Goal: Task Accomplishment & Management: Manage account settings

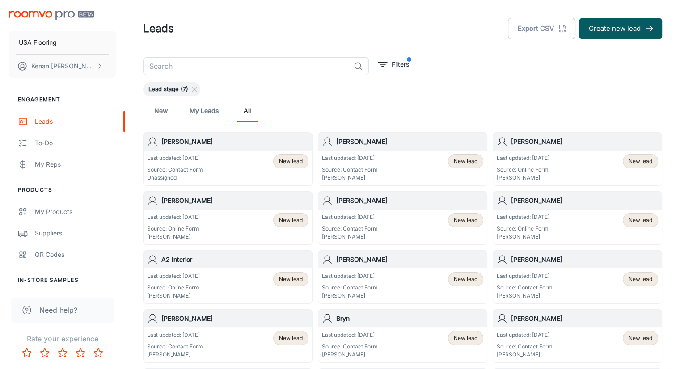
click at [353, 97] on div "New My Leads All" at bounding box center [402, 111] width 519 height 29
click at [352, 26] on div "Leads Export CSV Create new lead" at bounding box center [402, 28] width 519 height 21
click at [51, 144] on div "To-do" at bounding box center [75, 143] width 81 height 10
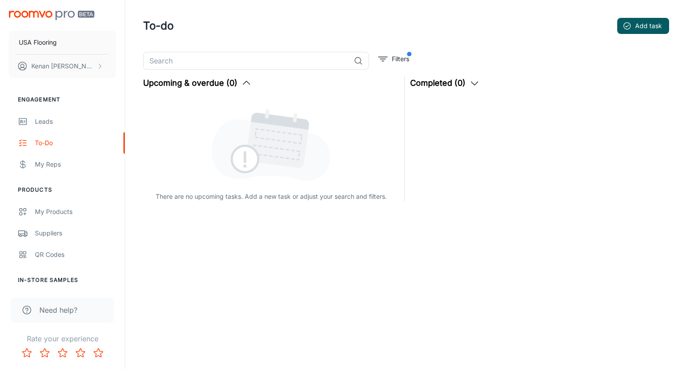
click at [199, 108] on div "There are no upcoming tasks. Add a new task or adjust your search and filters." at bounding box center [271, 149] width 256 height 105
click at [390, 58] on button "Filters" at bounding box center [393, 59] width 35 height 14
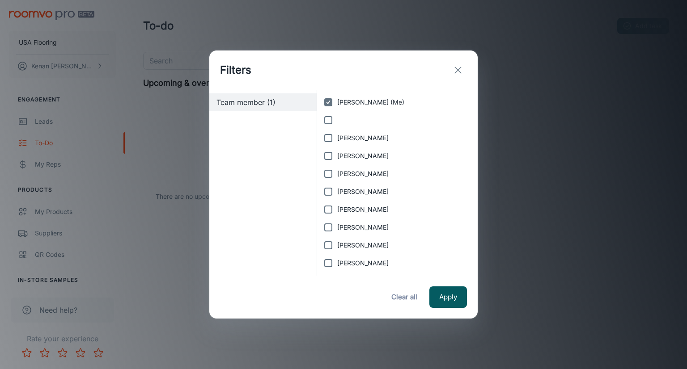
click at [459, 69] on icon "exit" at bounding box center [458, 70] width 11 height 11
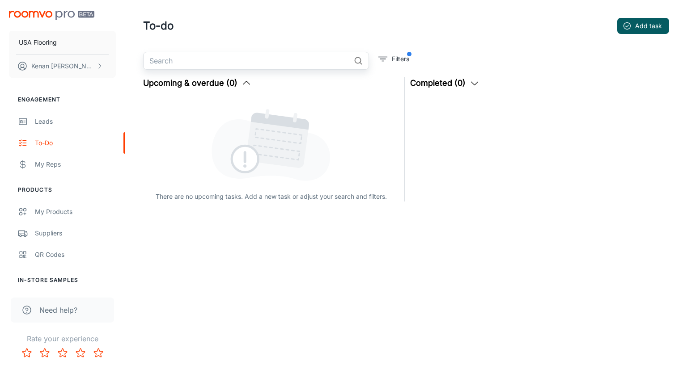
click at [288, 59] on input "text" at bounding box center [246, 61] width 207 height 18
click at [325, 13] on header "To-do Add task" at bounding box center [405, 26] width 547 height 52
click at [195, 80] on button "Upcoming & overdue (0)" at bounding box center [197, 83] width 109 height 13
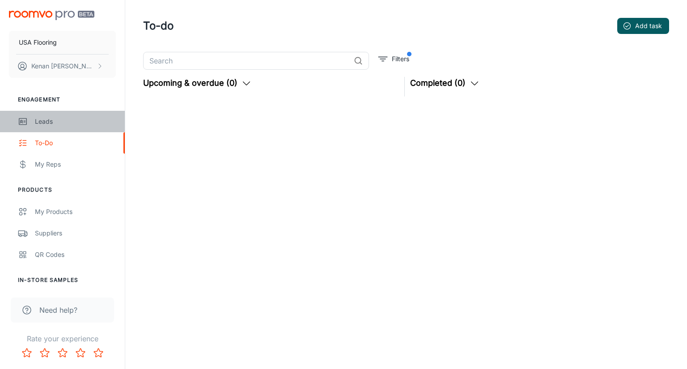
click at [44, 122] on div "Leads" at bounding box center [75, 122] width 81 height 10
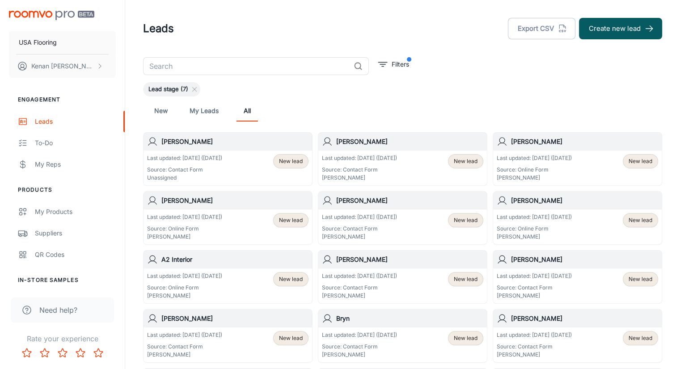
click at [220, 164] on div "Last updated: [DATE] ([DATE]) Source: Contact Form Unassigned" at bounding box center [184, 168] width 75 height 28
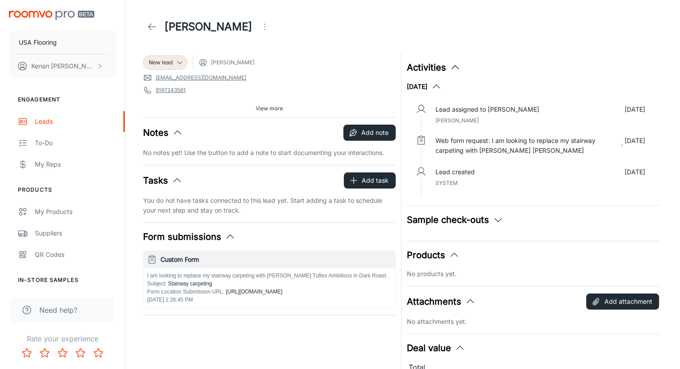
click at [283, 36] on header "[PERSON_NAME]" at bounding box center [402, 27] width 541 height 54
click at [256, 106] on span "View more" at bounding box center [269, 109] width 27 height 8
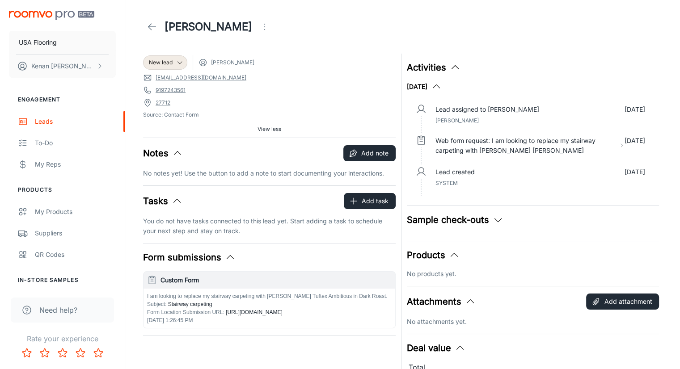
click at [260, 125] on span "View less" at bounding box center [270, 129] width 24 height 8
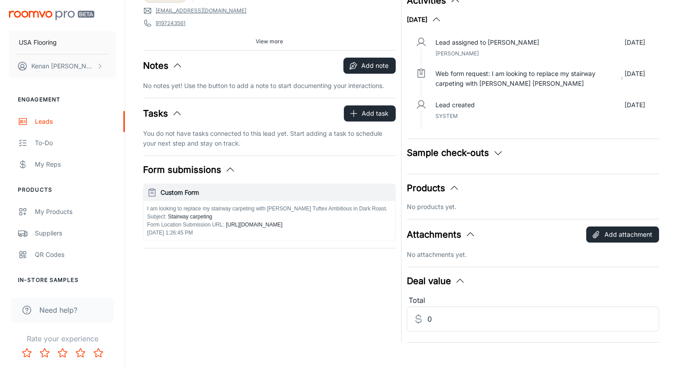
scroll to position [76, 0]
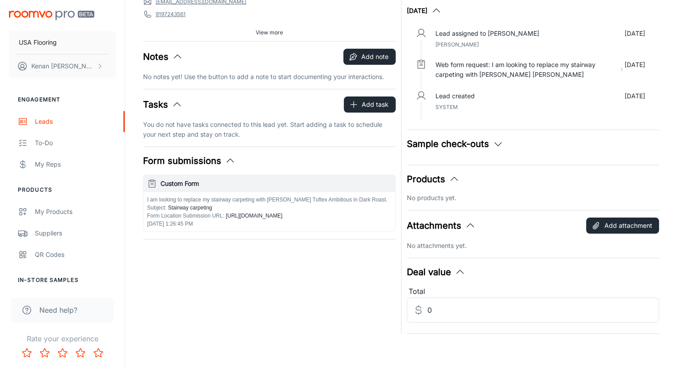
click at [293, 121] on p "You do not have tasks connected to this lead yet. Start adding a task to schedu…" at bounding box center [269, 130] width 253 height 20
click at [368, 104] on button "Add task" at bounding box center [370, 105] width 52 height 16
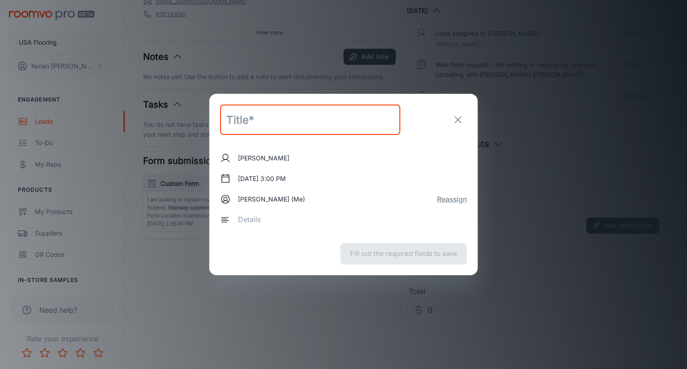
click at [296, 123] on input "text" at bounding box center [310, 120] width 180 height 30
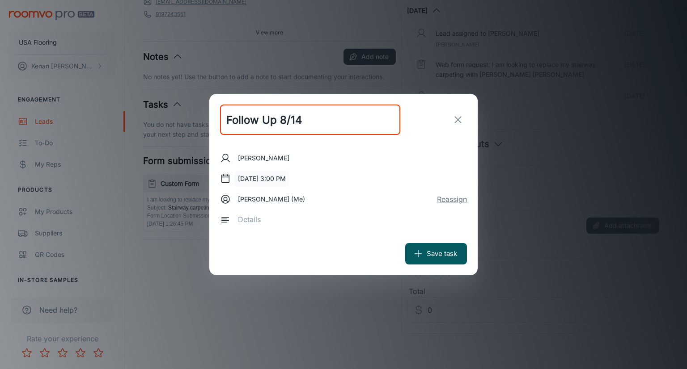
type input "Follow Up 8/14"
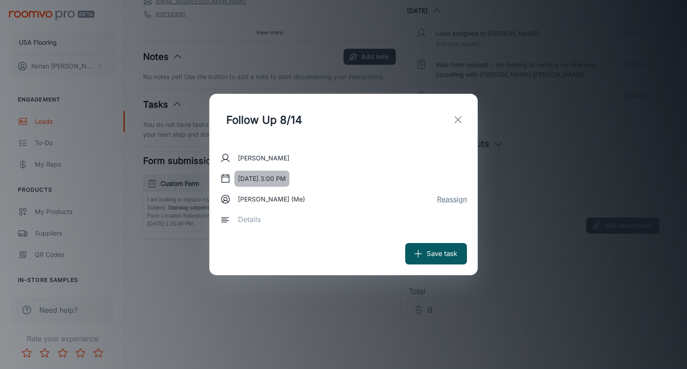
click at [271, 179] on button "[DATE] 3:00 PM" at bounding box center [261, 179] width 55 height 16
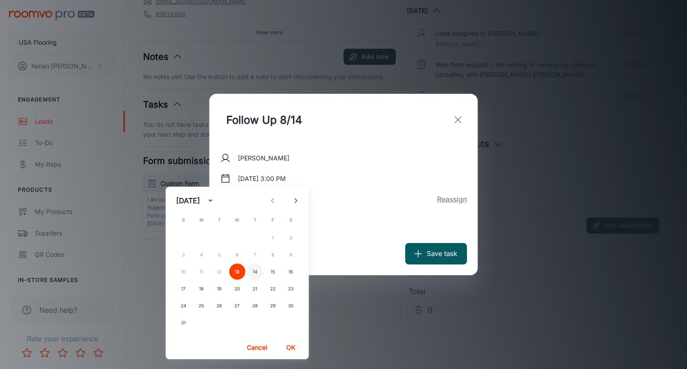
click at [254, 272] on button "14" at bounding box center [255, 272] width 16 height 16
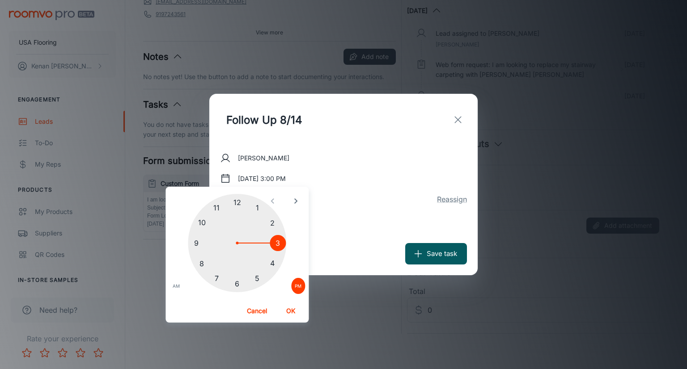
click at [237, 202] on div at bounding box center [237, 243] width 98 height 98
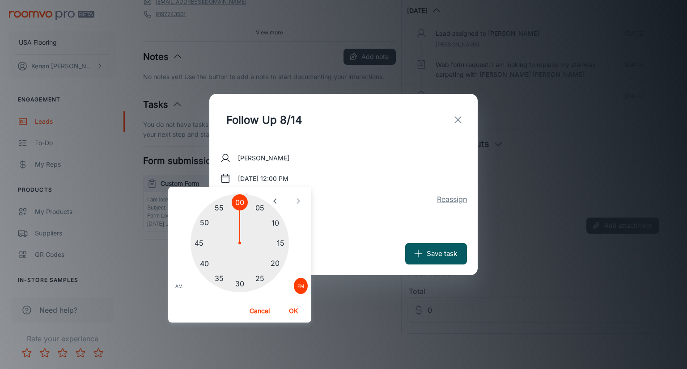
click at [328, 114] on input "Follow Up 8/14" at bounding box center [310, 120] width 180 height 30
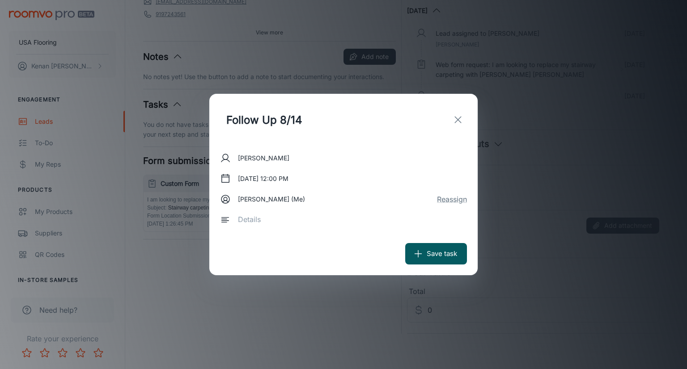
click at [253, 220] on textarea at bounding box center [349, 220] width 223 height 10
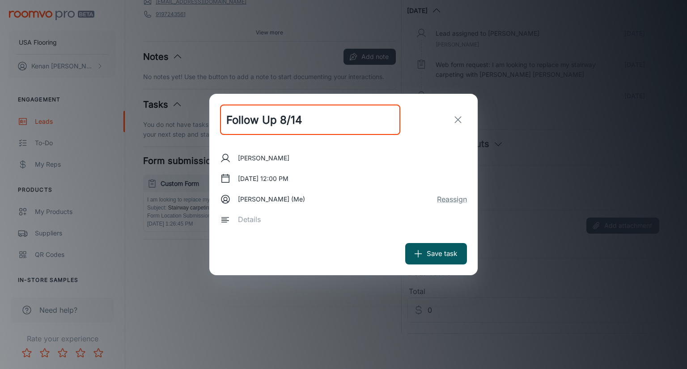
click at [328, 109] on input "Follow Up 8/14" at bounding box center [310, 120] width 180 height 30
click at [422, 120] on div "Follow Up 8/14 ​" at bounding box center [343, 120] width 268 height 52
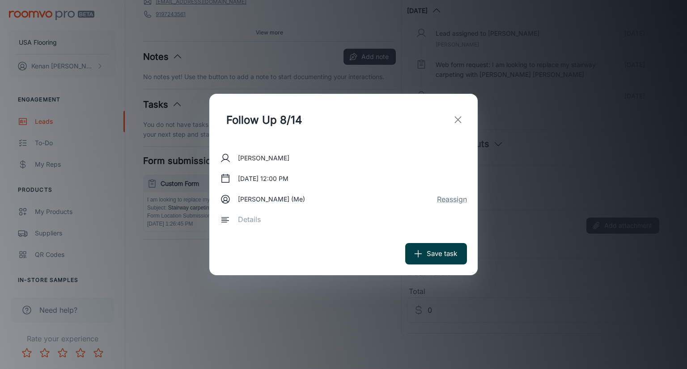
click at [437, 261] on button "Save task" at bounding box center [436, 253] width 62 height 21
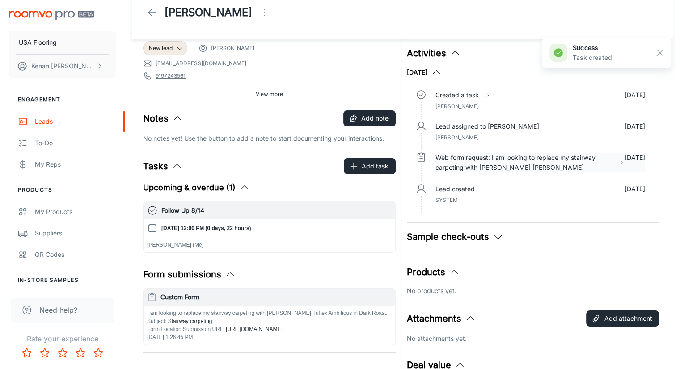
scroll to position [0, 0]
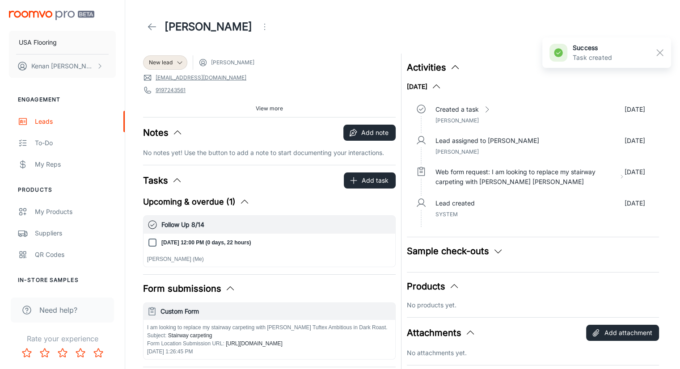
click at [470, 255] on button "Sample check-outs" at bounding box center [455, 251] width 97 height 13
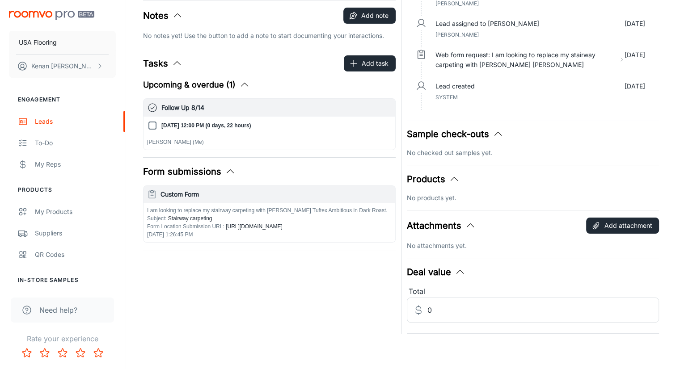
click at [480, 131] on button "Sample check-outs" at bounding box center [455, 133] width 97 height 13
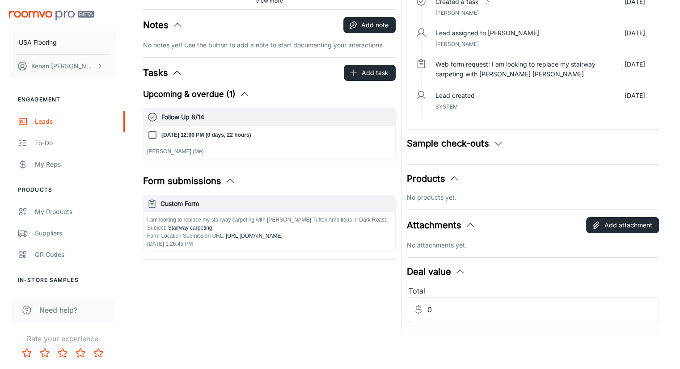
scroll to position [107, 0]
click at [440, 227] on button "Attachments" at bounding box center [441, 225] width 69 height 13
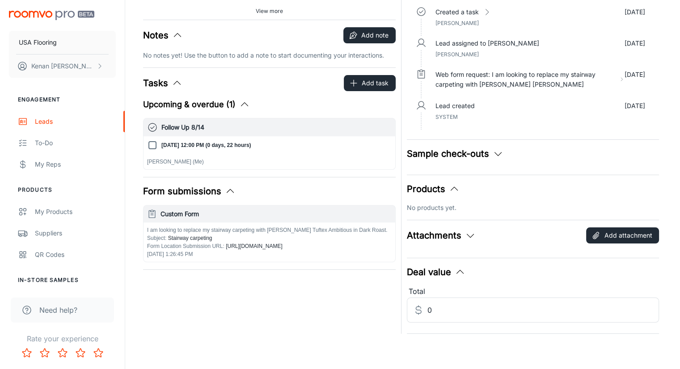
click at [434, 272] on button "Deal value" at bounding box center [436, 272] width 59 height 13
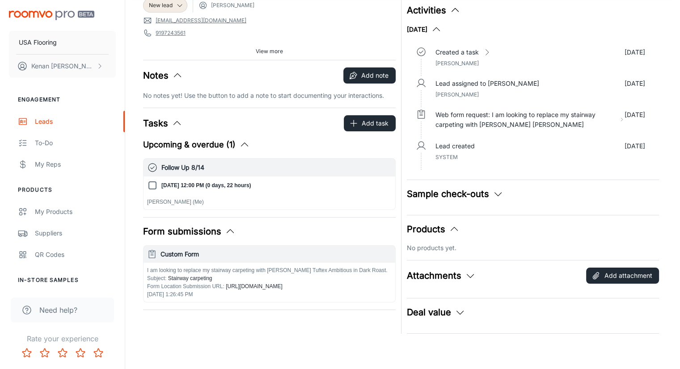
click at [438, 229] on button "Products" at bounding box center [433, 229] width 53 height 13
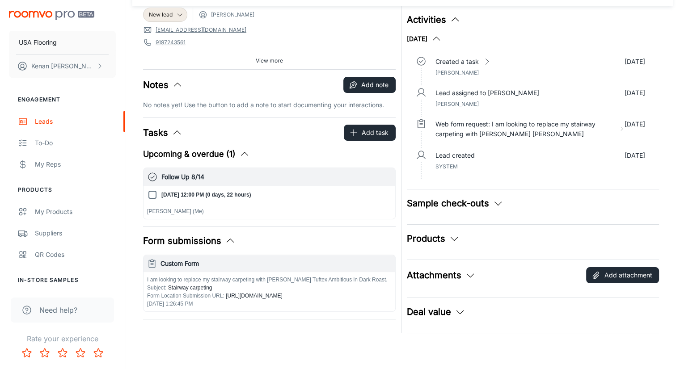
scroll to position [47, 0]
click at [172, 86] on icon "button" at bounding box center [177, 85] width 11 height 11
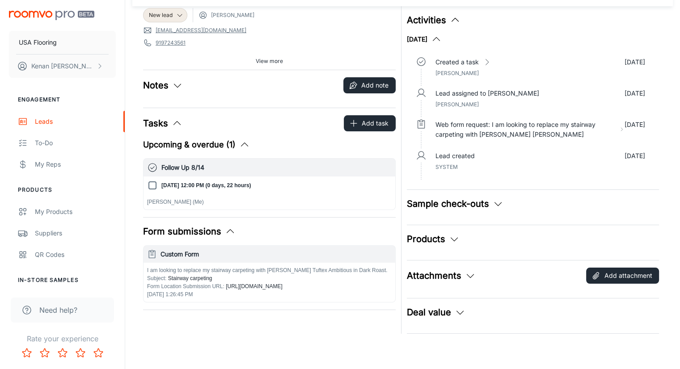
click at [172, 86] on icon "button" at bounding box center [177, 85] width 11 height 11
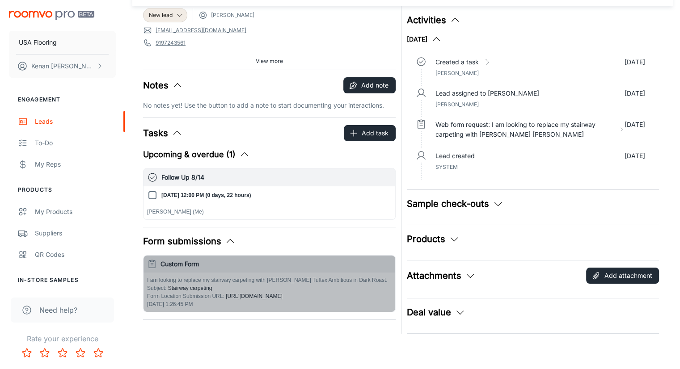
click at [213, 280] on p "I am looking to replace my stairway carpeting with [PERSON_NAME] Tuftex Ambitio…" at bounding box center [269, 280] width 245 height 8
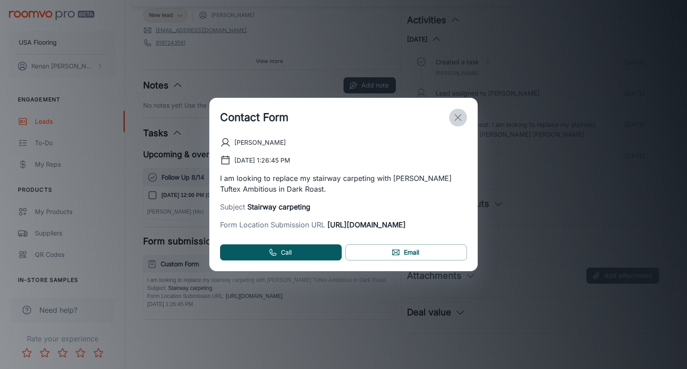
click at [456, 109] on button "exit" at bounding box center [458, 118] width 18 height 18
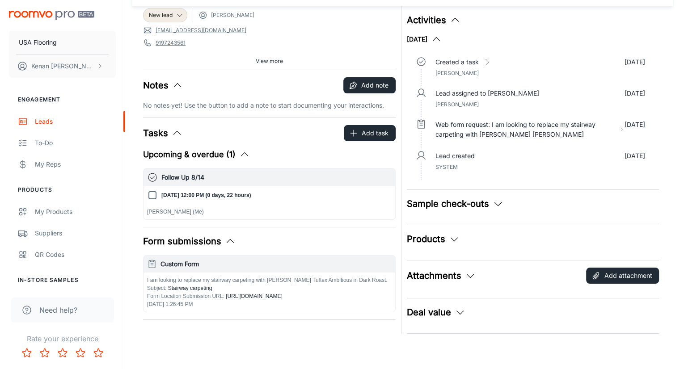
click at [220, 242] on button "Form submissions" at bounding box center [189, 241] width 93 height 13
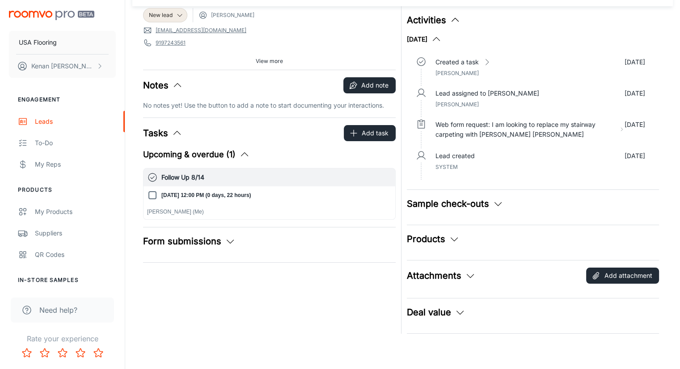
click at [156, 195] on input "[DATE] 12:00 PM (0 days, 22 hours)" at bounding box center [152, 195] width 11 height 11
checkbox input "true"
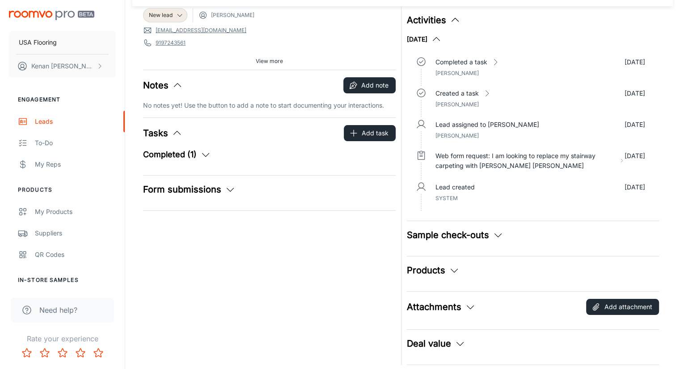
click at [194, 151] on button "Completed (1)" at bounding box center [177, 154] width 68 height 13
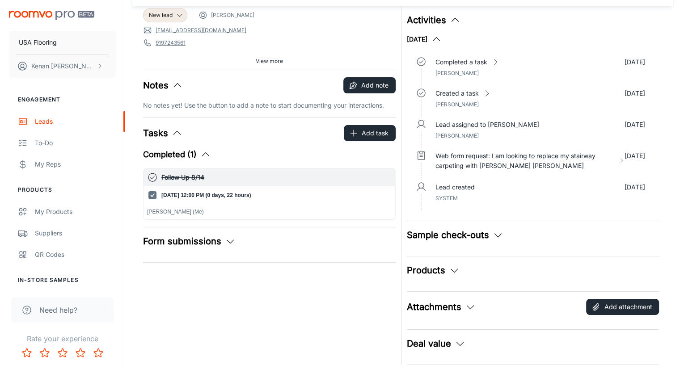
click at [191, 153] on button "Completed (1)" at bounding box center [177, 154] width 68 height 13
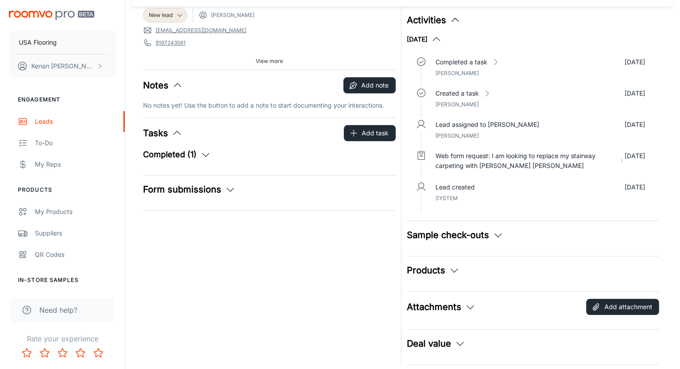
click at [208, 273] on div "New lead [PERSON_NAME] [EMAIL_ADDRESS][DOMAIN_NAME] 9197243561 27712 Source: Co…" at bounding box center [267, 183] width 258 height 364
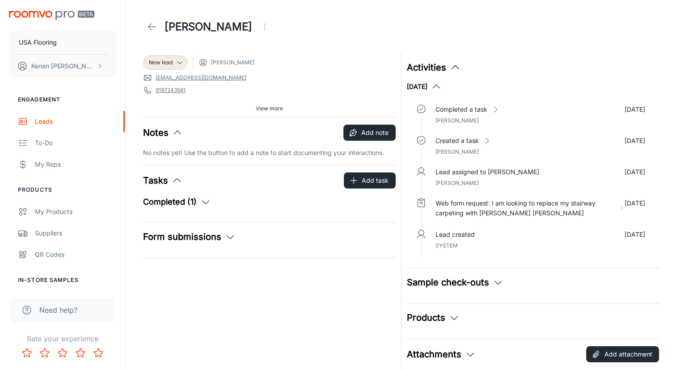
click at [286, 22] on div "[PERSON_NAME]" at bounding box center [402, 27] width 519 height 18
click at [165, 64] on span "New lead" at bounding box center [161, 63] width 24 height 8
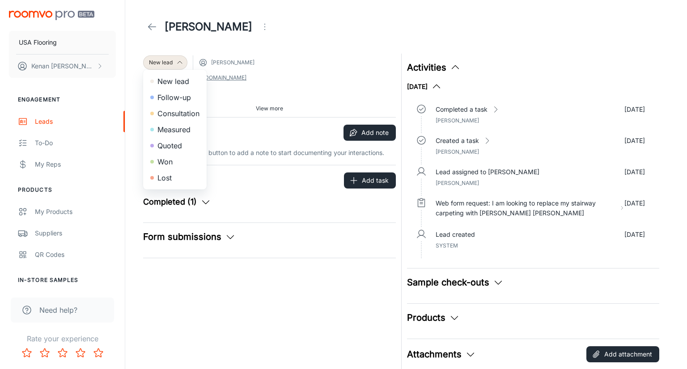
click at [170, 62] on div at bounding box center [343, 184] width 687 height 369
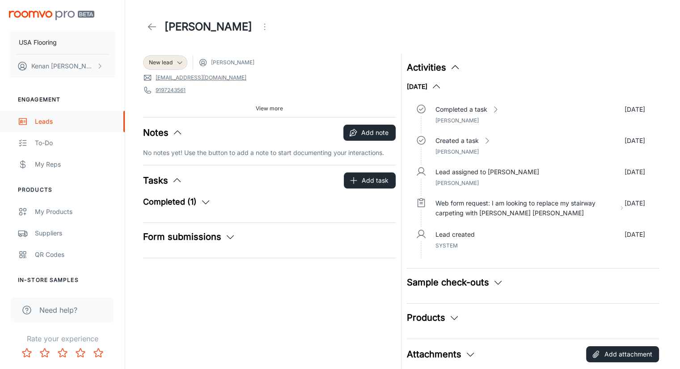
click at [45, 121] on div "Leads" at bounding box center [75, 122] width 81 height 10
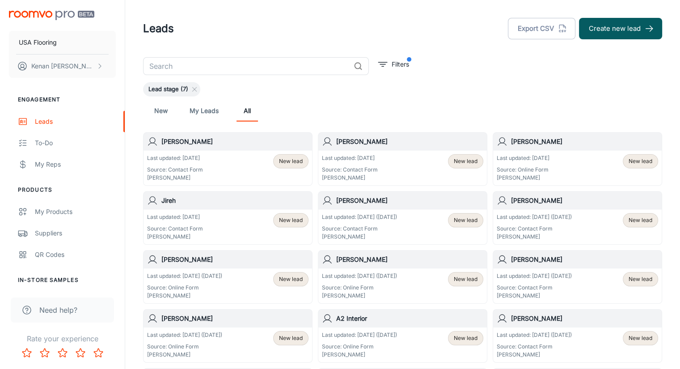
click at [246, 156] on div "Last updated: [DATE] Source: Contact Form [PERSON_NAME] New lead" at bounding box center [227, 168] width 161 height 28
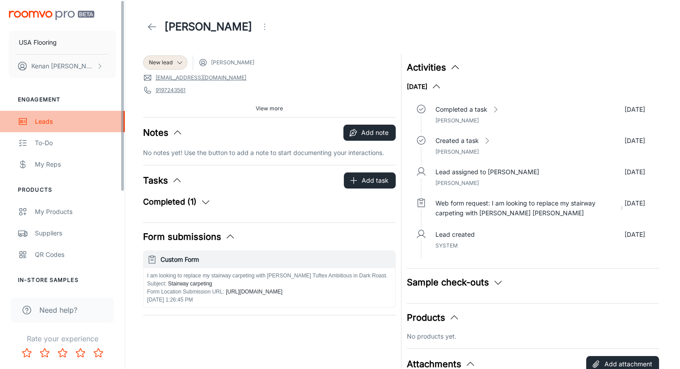
click at [70, 124] on div "Leads" at bounding box center [75, 122] width 81 height 10
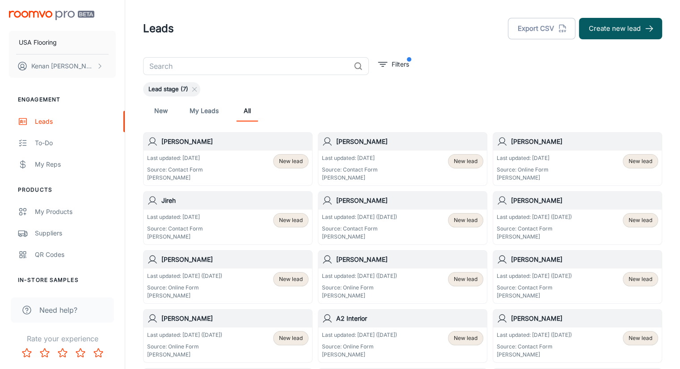
click at [322, 52] on header "Leads Export CSV Create new lead" at bounding box center [402, 28] width 541 height 57
click at [322, 48] on header "Leads Export CSV Create new lead" at bounding box center [402, 28] width 541 height 57
